Goal: Navigation & Orientation: Find specific page/section

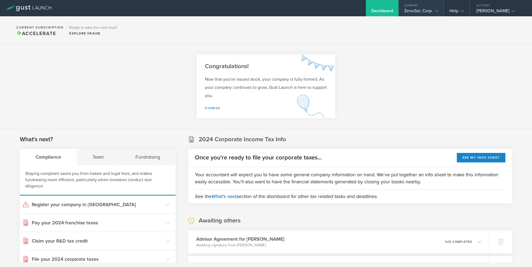
click at [435, 12] on icon at bounding box center [436, 11] width 3 height 3
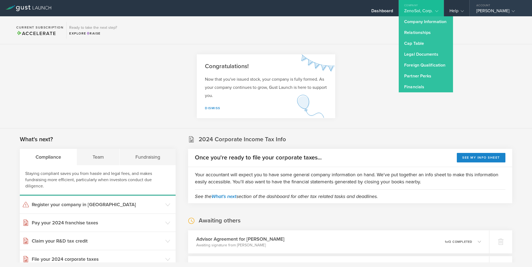
click at [509, 10] on gust-icon at bounding box center [511, 10] width 5 height 5
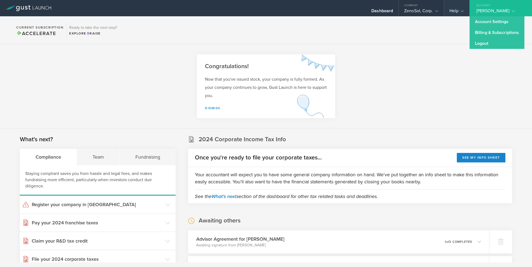
click at [459, 10] on gust-icon at bounding box center [460, 10] width 5 height 5
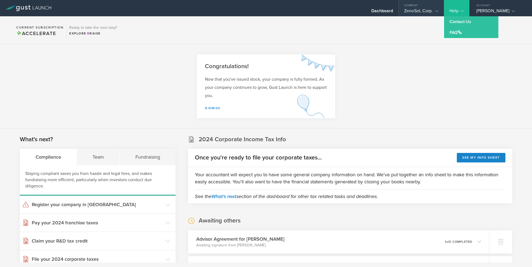
click at [428, 10] on div "ZenoSol, Corp." at bounding box center [421, 12] width 34 height 8
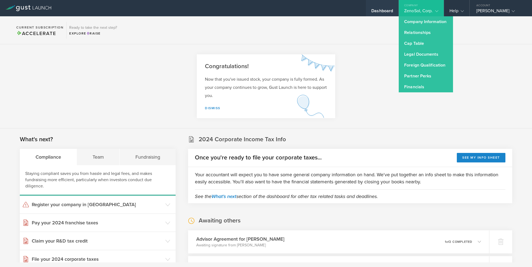
click at [383, 13] on div "Dashboard" at bounding box center [382, 12] width 22 height 8
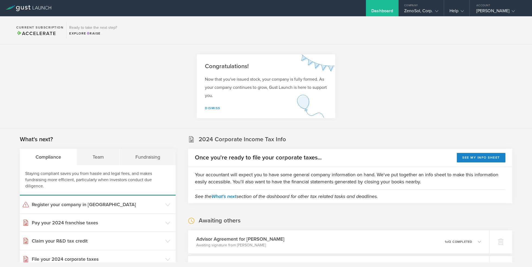
click at [31, 9] on icon at bounding box center [28, 8] width 46 height 6
click at [47, 11] on icon at bounding box center [28, 8] width 46 height 6
click at [423, 10] on div "ZenoSol, Corp." at bounding box center [421, 12] width 34 height 8
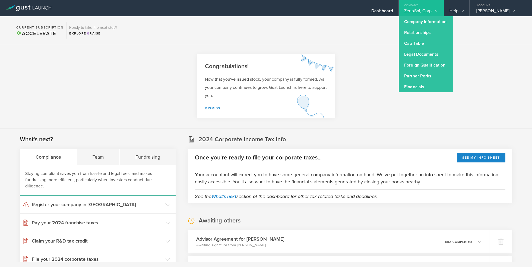
click at [423, 10] on div "ZenoSol, Corp." at bounding box center [421, 12] width 34 height 8
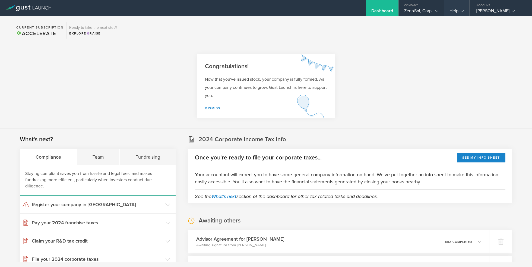
click at [453, 11] on div "Help" at bounding box center [456, 12] width 14 height 8
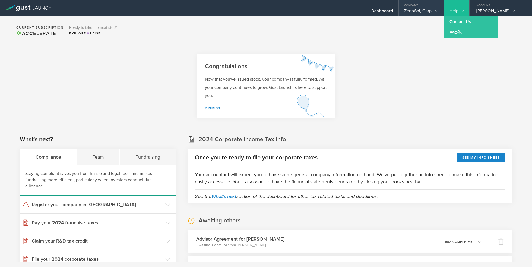
click at [419, 11] on div "ZenoSol, Corp." at bounding box center [421, 12] width 34 height 8
